Goal: Information Seeking & Learning: Learn about a topic

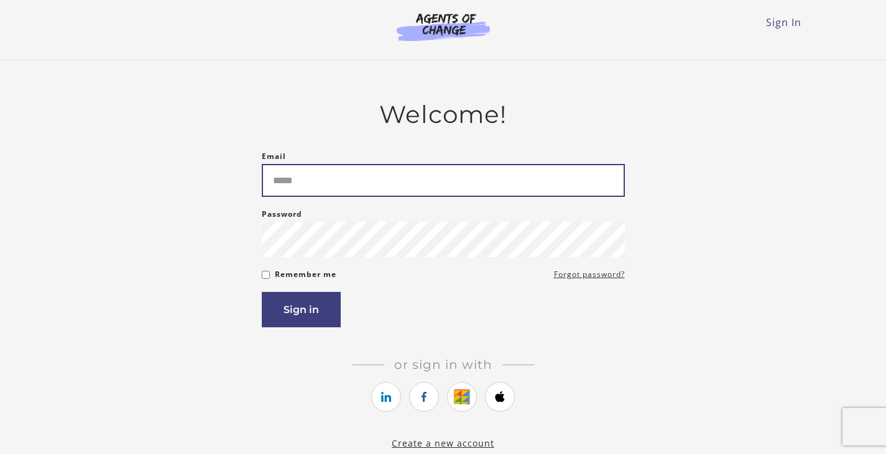
click at [314, 183] on input "Email" at bounding box center [443, 180] width 363 height 33
type input "**********"
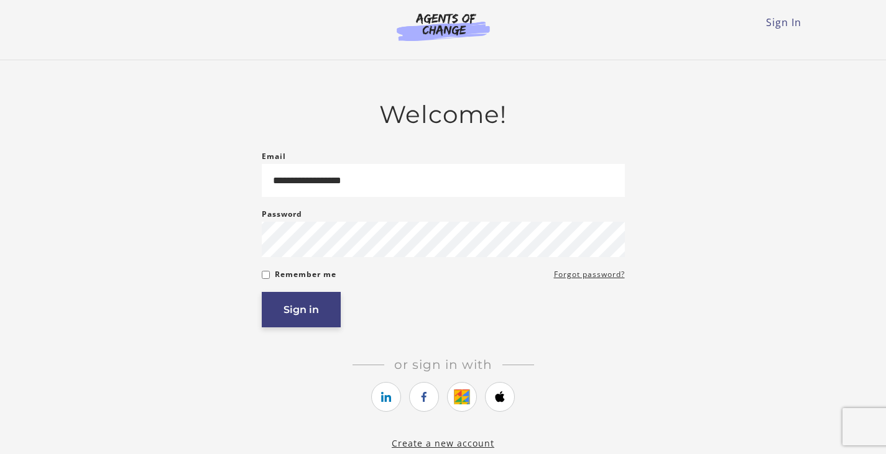
click at [302, 314] on button "Sign in" at bounding box center [301, 309] width 79 height 35
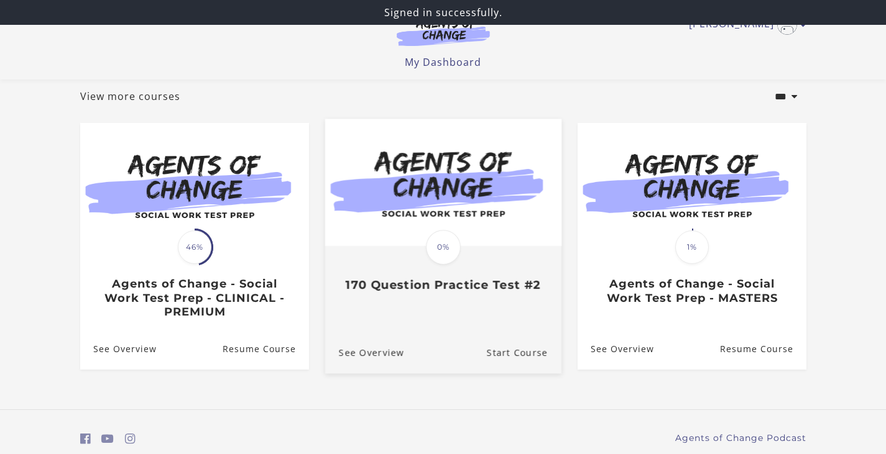
scroll to position [117, 0]
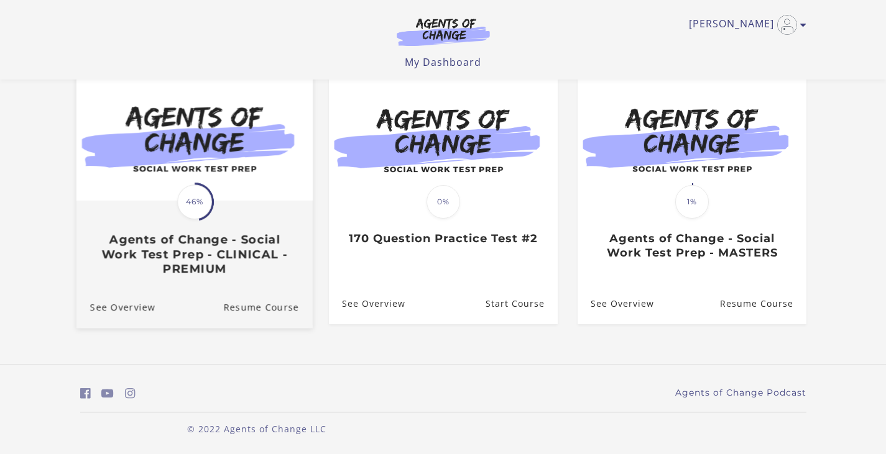
click at [197, 133] on img at bounding box center [194, 137] width 236 height 127
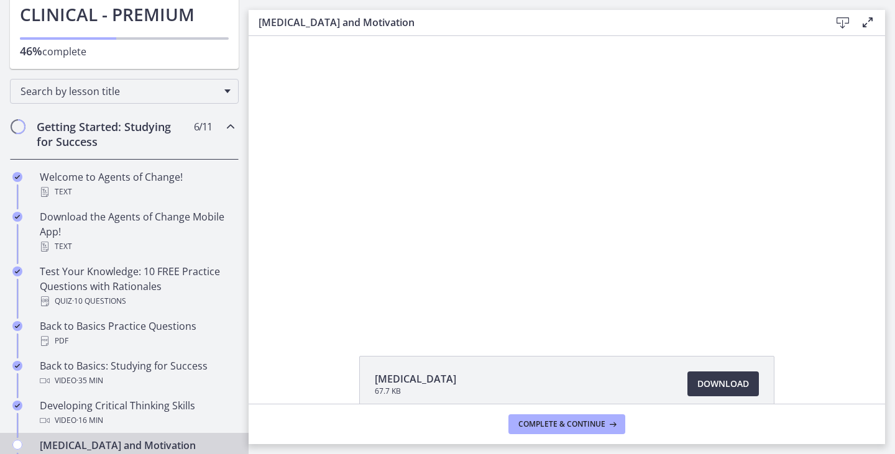
scroll to position [249, 0]
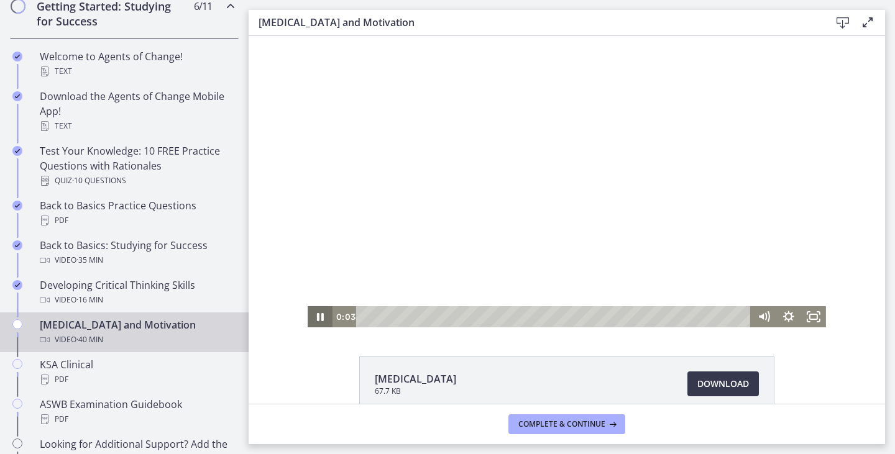
click at [317, 315] on icon "Pause" at bounding box center [320, 317] width 7 height 8
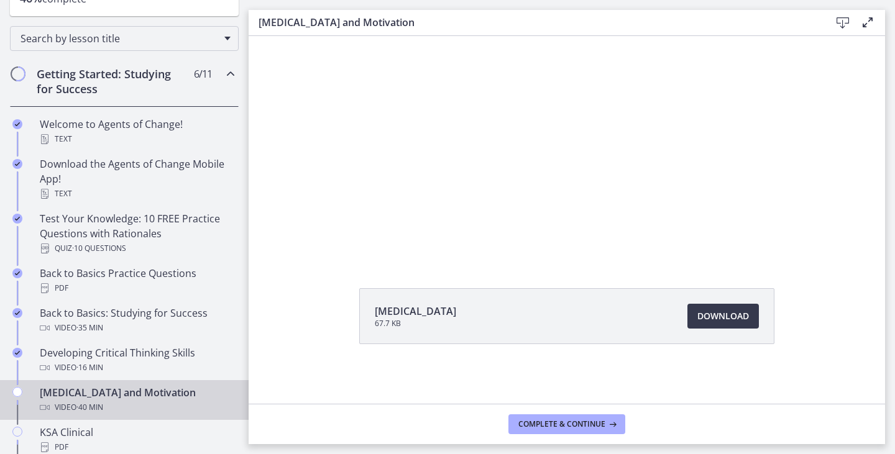
scroll to position [0, 0]
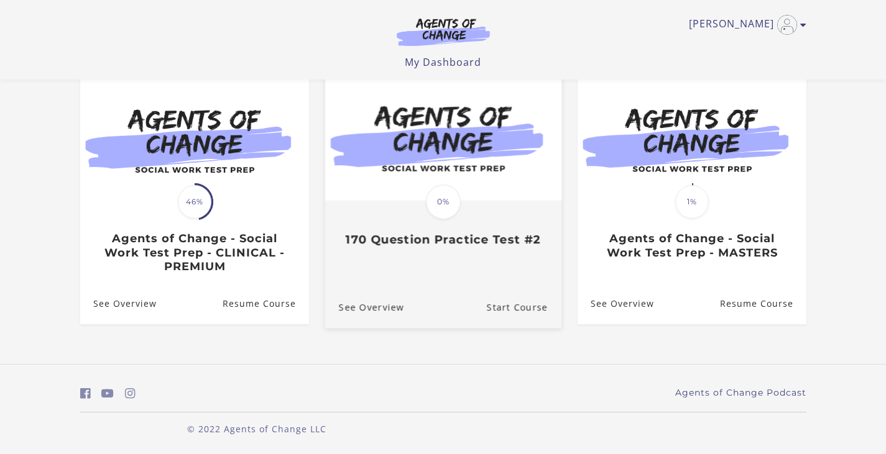
click at [431, 153] on img at bounding box center [442, 137] width 236 height 127
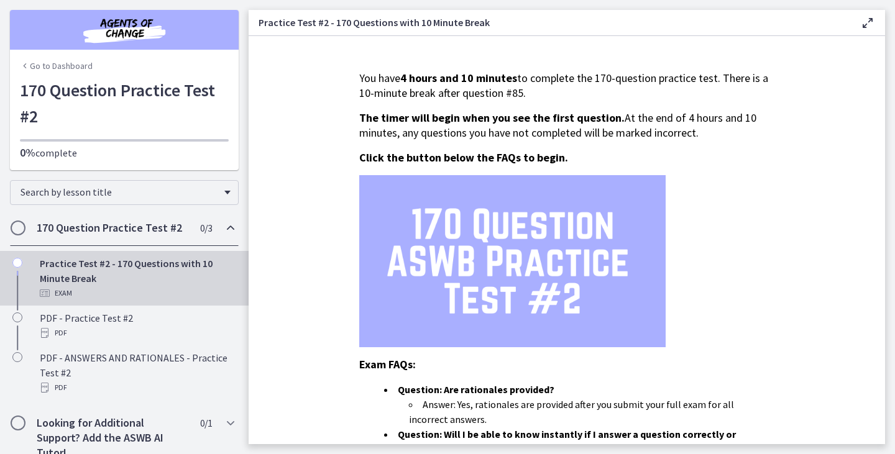
scroll to position [17, 0]
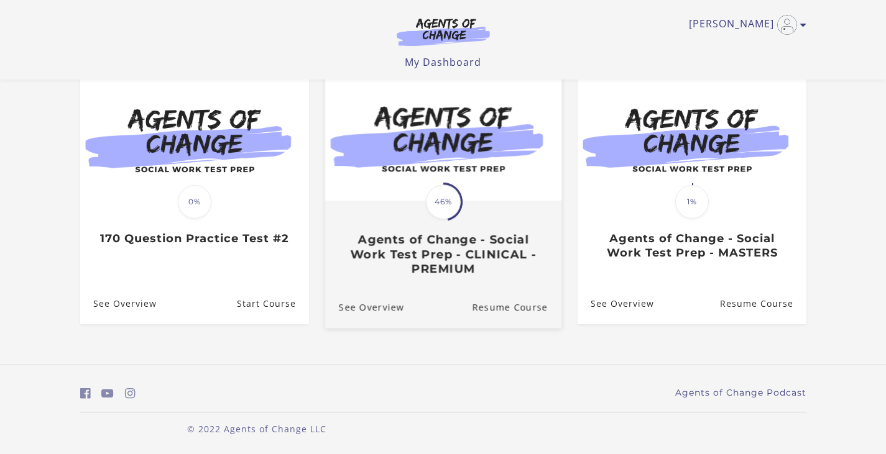
click at [443, 243] on h3 "Agents of Change - Social Work Test Prep - CLINICAL - PREMIUM" at bounding box center [442, 255] width 209 height 44
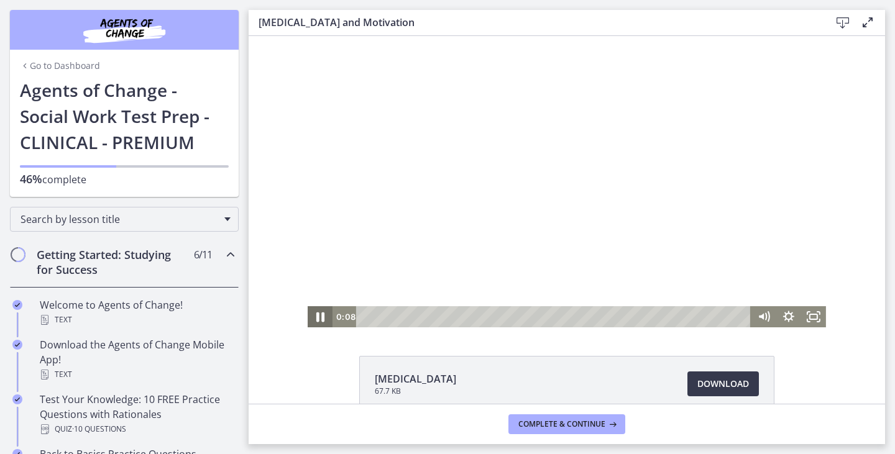
click at [316, 320] on icon "Pause" at bounding box center [320, 318] width 8 height 10
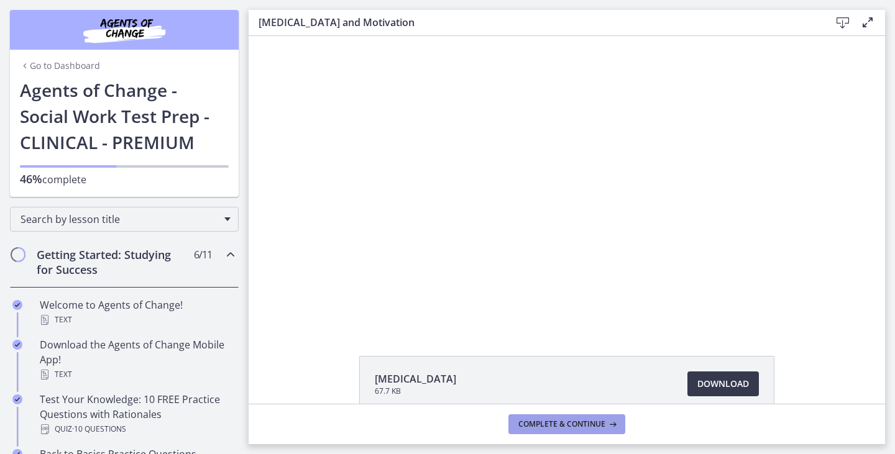
click at [553, 430] on button "Complete & continue" at bounding box center [566, 425] width 117 height 20
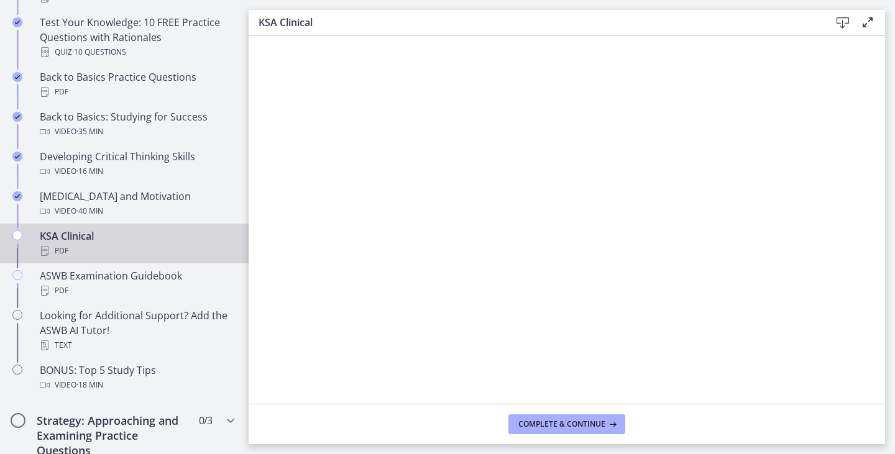
scroll to position [435, 0]
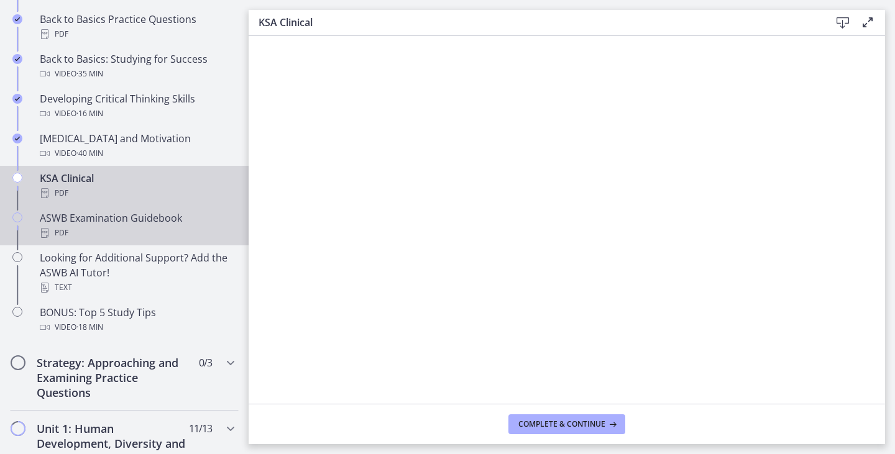
click at [163, 237] on div "PDF" at bounding box center [137, 233] width 194 height 15
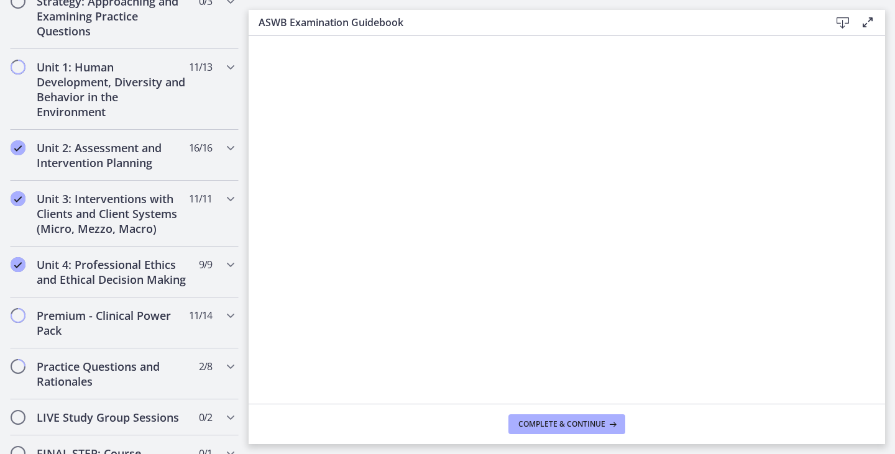
scroll to position [808, 0]
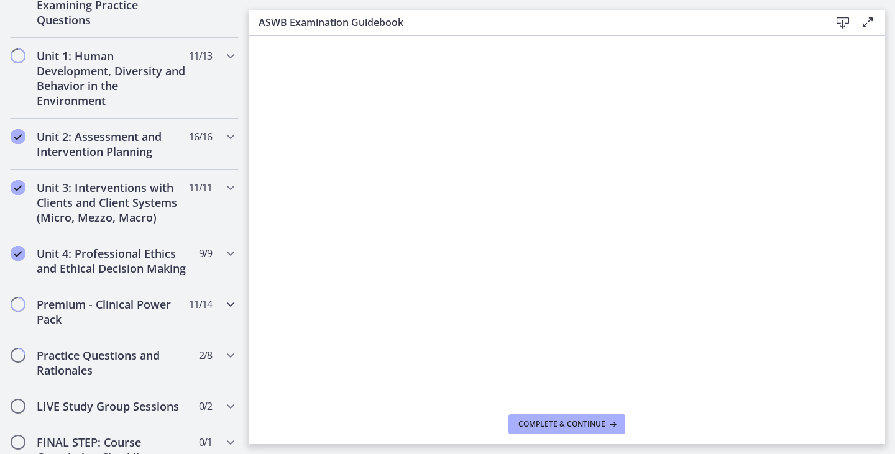
click at [95, 318] on h2 "Premium - Clinical Power Pack" at bounding box center [113, 312] width 152 height 30
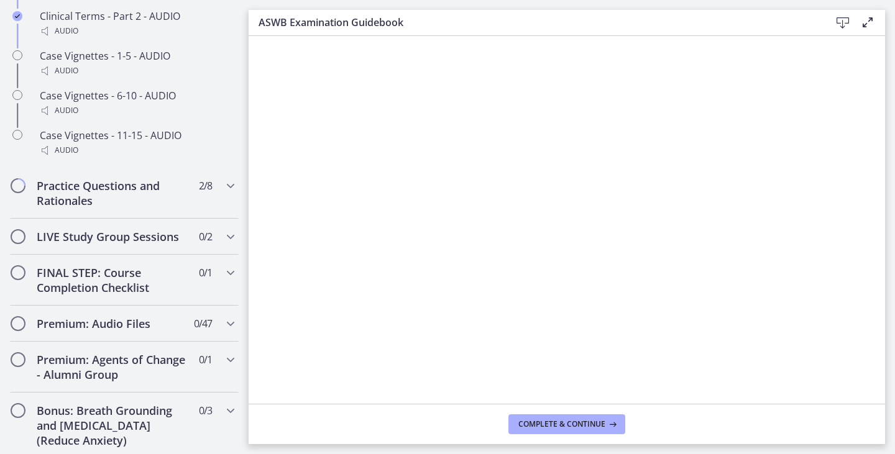
scroll to position [1124, 0]
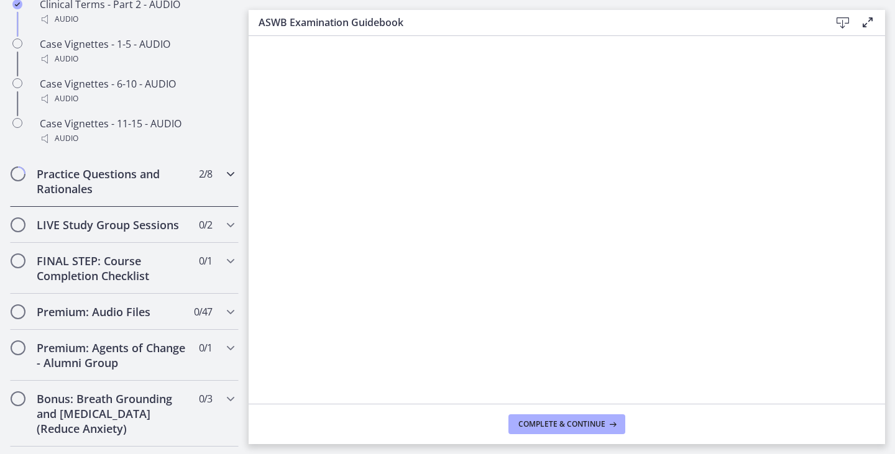
click at [101, 196] on h2 "Practice Questions and Rationales" at bounding box center [113, 182] width 152 height 30
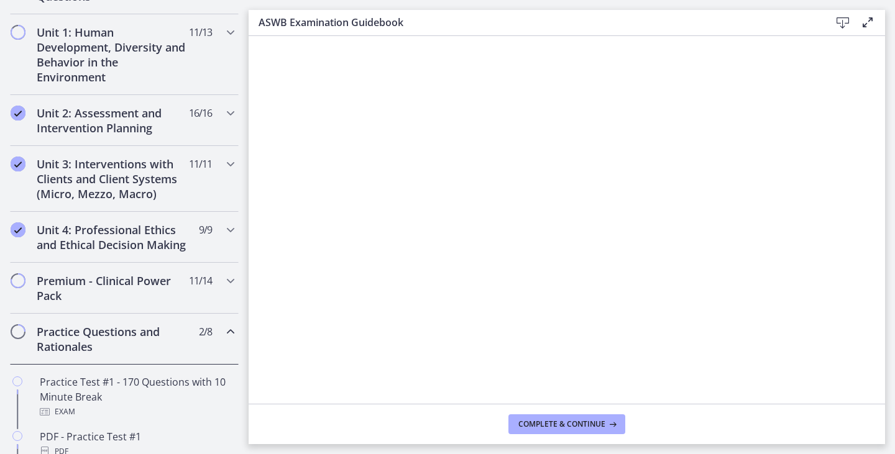
scroll to position [435, 0]
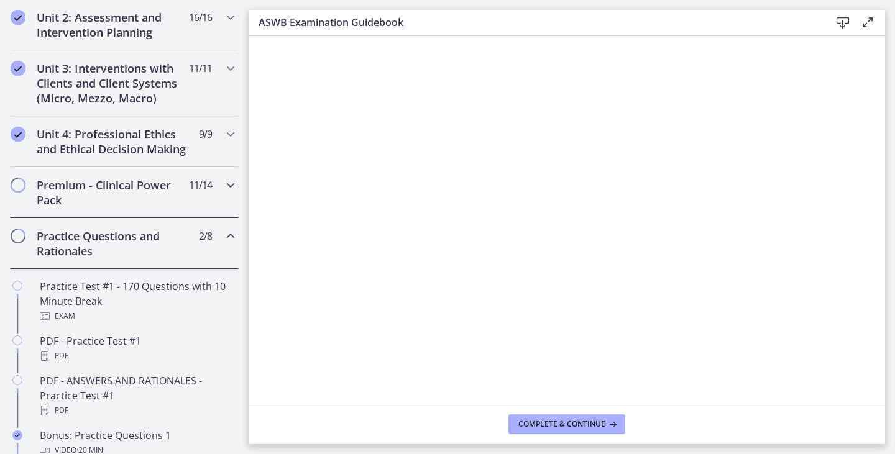
click at [97, 205] on h2 "Premium - Clinical Power Pack" at bounding box center [113, 193] width 152 height 30
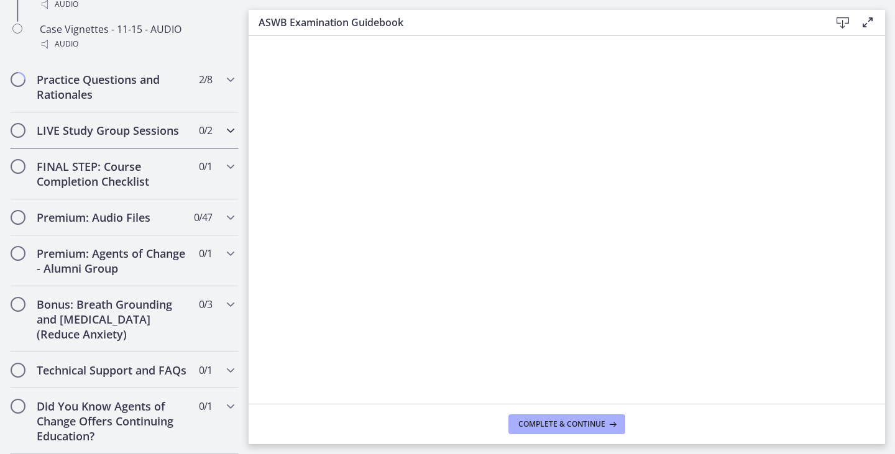
scroll to position [1248, 0]
click at [65, 83] on h2 "Practice Questions and Rationales" at bounding box center [113, 87] width 152 height 30
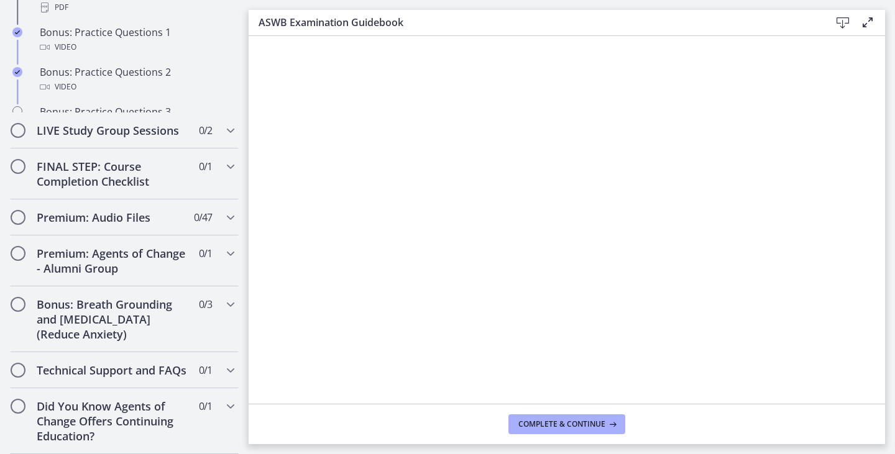
scroll to position [687, 0]
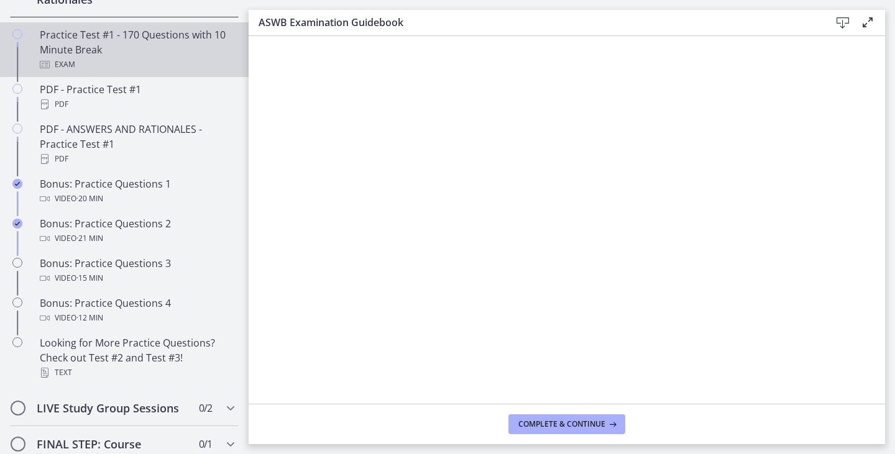
click at [116, 60] on div "Practice Test #1 - 170 Questions with 10 Minute Break Exam" at bounding box center [137, 49] width 194 height 45
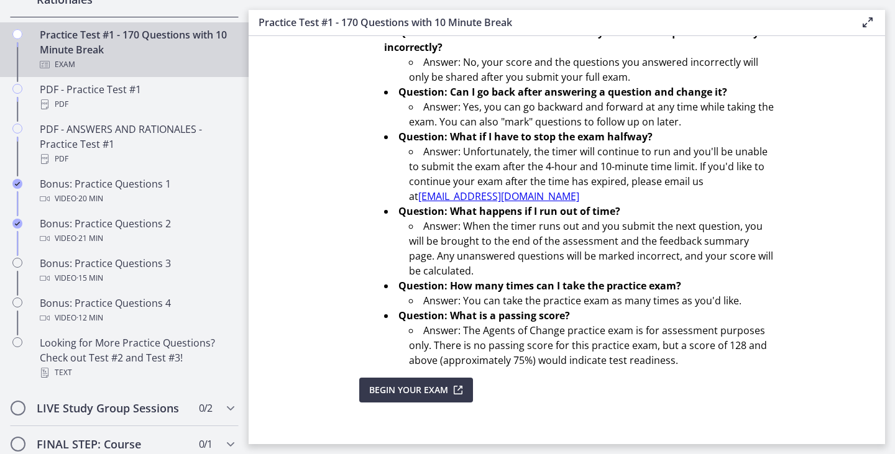
scroll to position [426, 0]
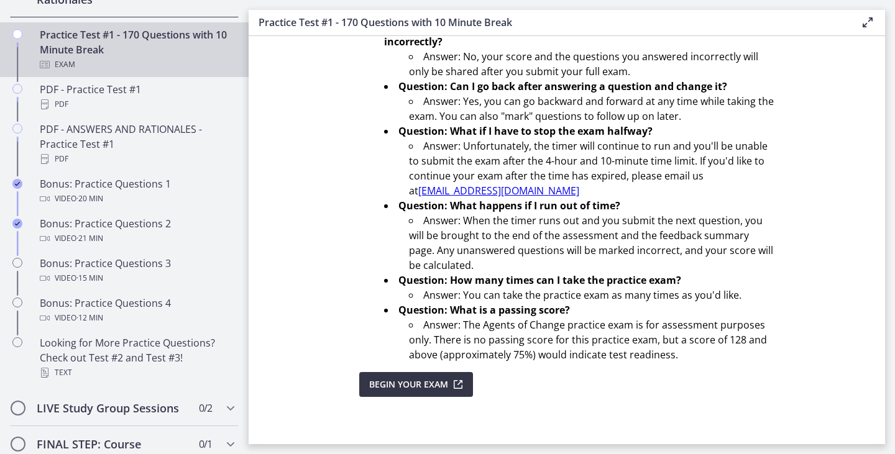
click at [419, 385] on span "Begin Your Exam" at bounding box center [408, 384] width 79 height 15
